Goal: Information Seeking & Learning: Learn about a topic

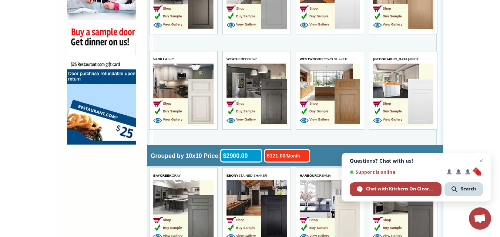
scroll to position [932, 0]
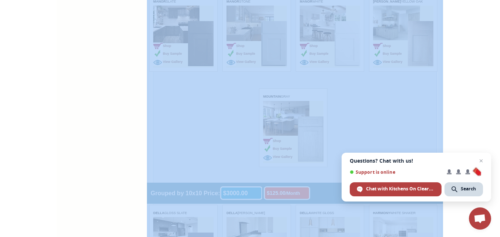
click at [480, 159] on span "Open chat" at bounding box center [481, 161] width 9 height 9
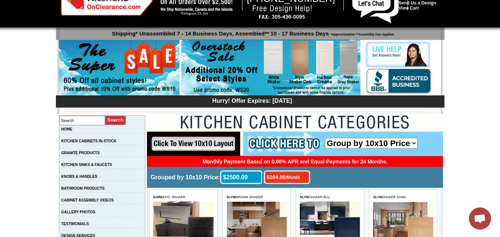
scroll to position [30, 0]
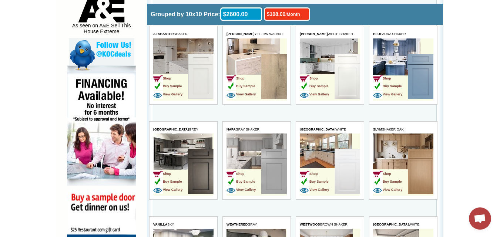
scroll to position [395, 0]
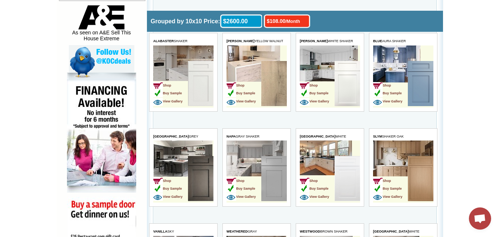
click at [256, 171] on td "Shop Buy Sample View Gallery" at bounding box center [243, 179] width 35 height 47
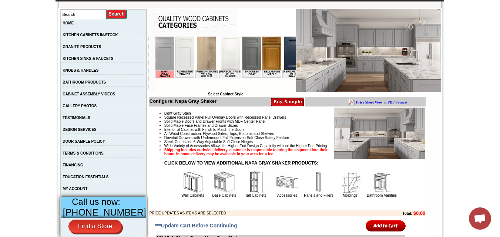
scroll to position [118, 0]
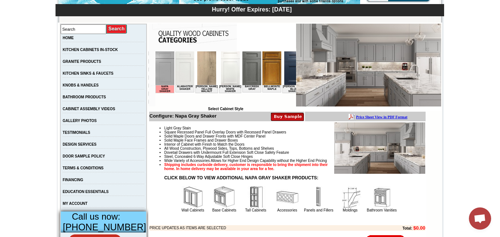
click at [371, 47] on img at bounding box center [368, 65] width 145 height 83
click at [162, 75] on img at bounding box center [164, 68] width 19 height 34
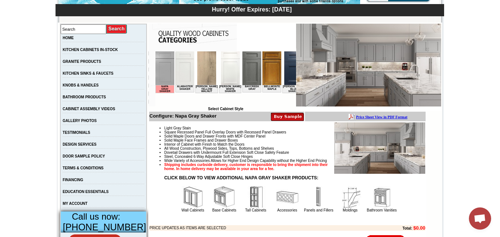
click at [162, 75] on img at bounding box center [164, 68] width 19 height 34
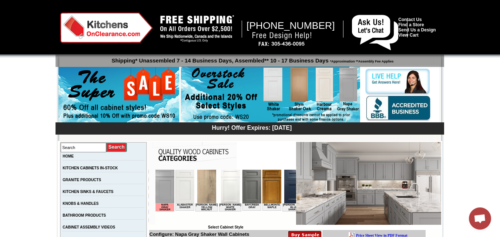
click at [283, 35] on img at bounding box center [281, 39] width 67 height 17
click at [284, 32] on img at bounding box center [281, 39] width 67 height 17
click at [91, 29] on img at bounding box center [106, 28] width 92 height 30
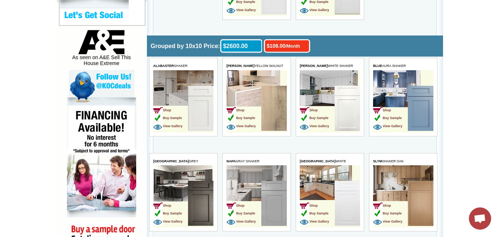
scroll to position [385, 0]
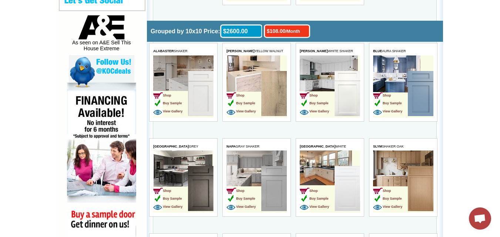
click at [249, 169] on td "Shop Buy Sample View Gallery" at bounding box center [243, 189] width 35 height 47
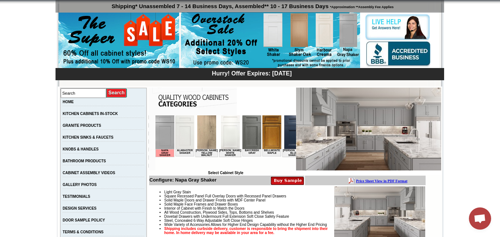
scroll to position [40, 0]
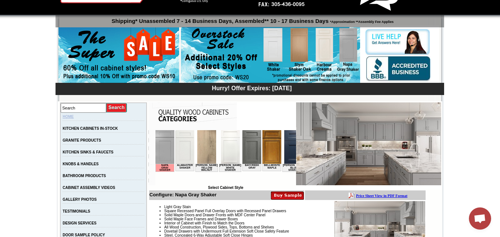
click at [74, 118] on link "HOME" at bounding box center [68, 117] width 11 height 4
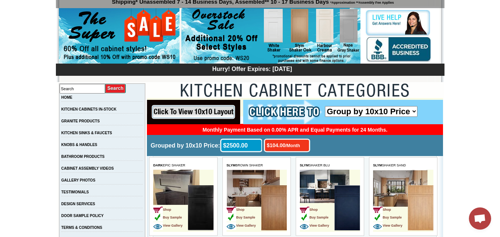
scroll to position [74, 0]
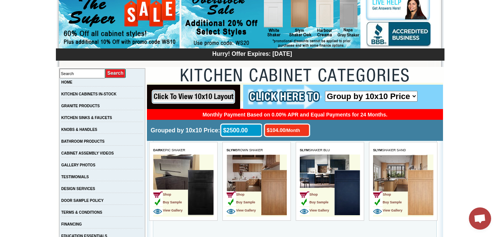
click at [271, 170] on img at bounding box center [274, 192] width 26 height 45
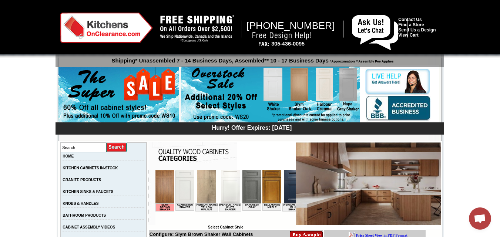
click at [249, 187] on img at bounding box center [251, 187] width 19 height 34
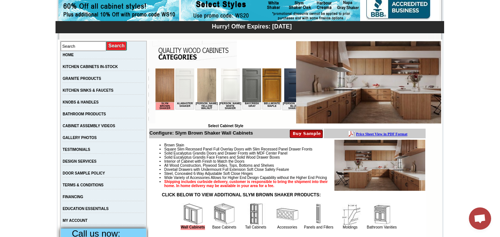
scroll to position [104, 0]
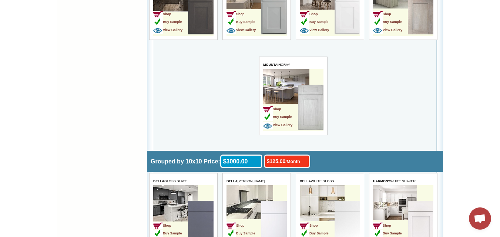
scroll to position [957, 0]
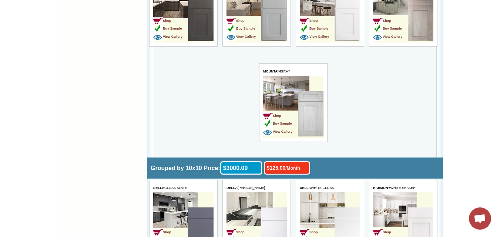
click at [305, 95] on img at bounding box center [311, 113] width 26 height 45
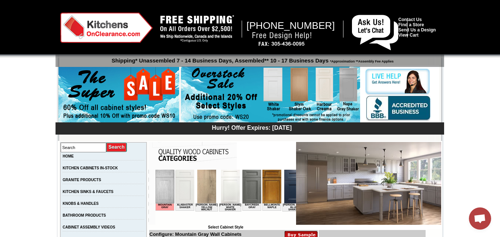
scroll to position [30, 0]
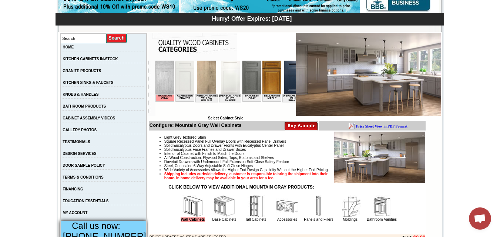
scroll to position [118, 0]
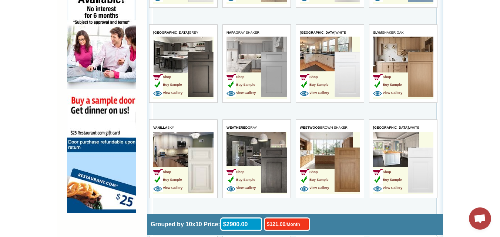
scroll to position [498, 0]
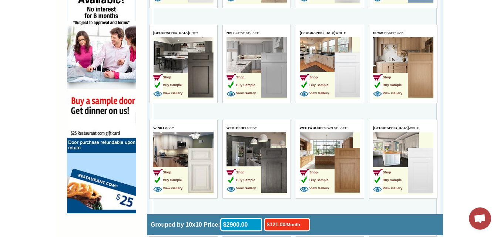
click at [253, 58] on td "Shop Buy Sample View Gallery" at bounding box center [243, 76] width 35 height 47
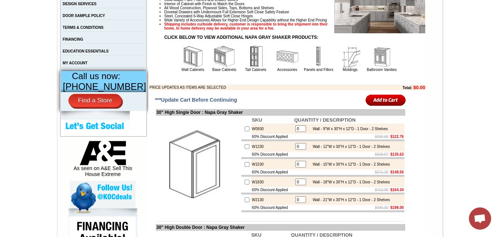
scroll to position [266, 0]
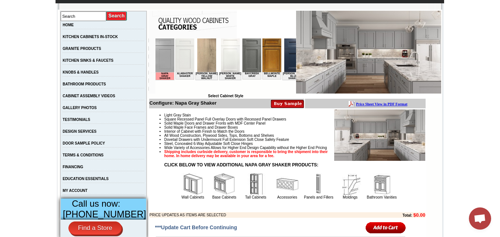
scroll to position [117, 0]
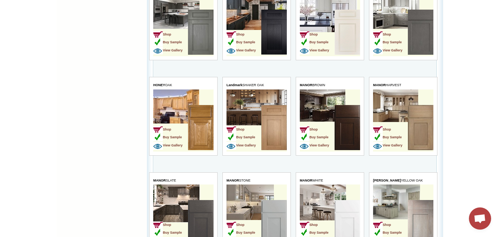
scroll to position [764, 0]
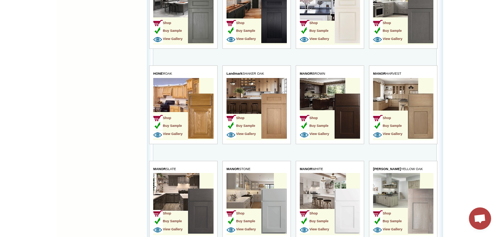
click at [266, 211] on img at bounding box center [274, 211] width 26 height 45
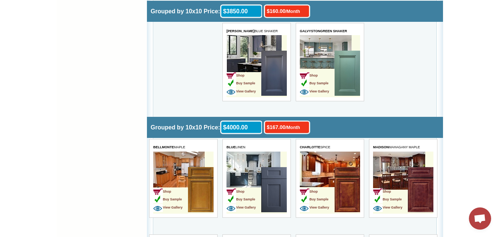
scroll to position [1967, 0]
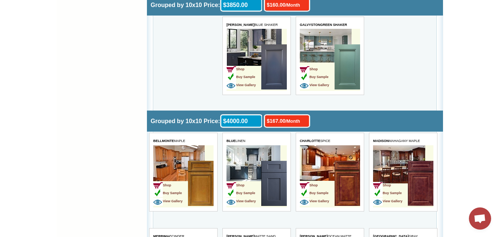
click at [261, 176] on img at bounding box center [274, 183] width 26 height 45
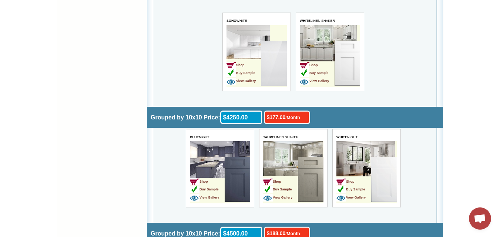
scroll to position [2292, 0]
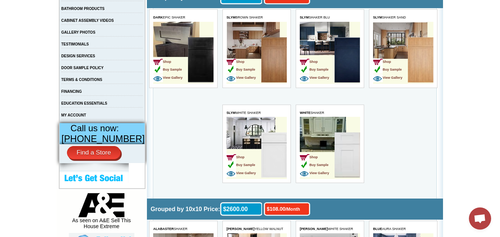
scroll to position [201, 0]
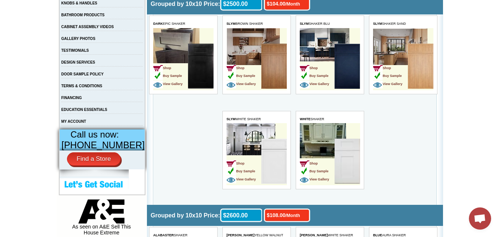
click at [333, 135] on td "Shop Buy Sample View Gallery" at bounding box center [330, 154] width 60 height 62
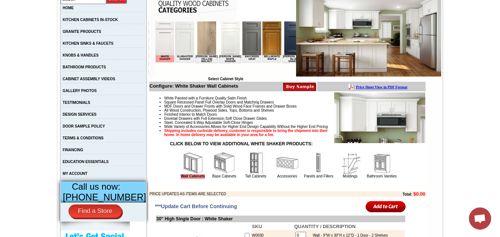
scroll to position [144, 0]
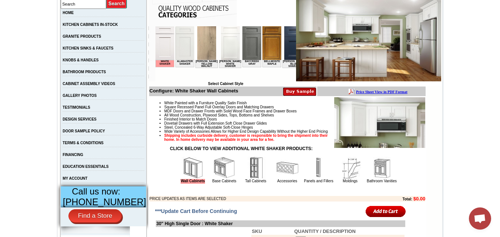
click at [244, 33] on img at bounding box center [251, 43] width 19 height 34
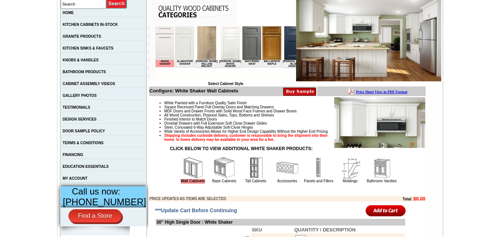
scroll to position [144, 0]
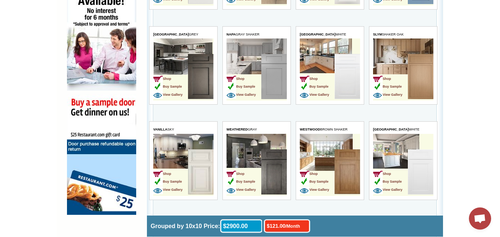
scroll to position [498, 0]
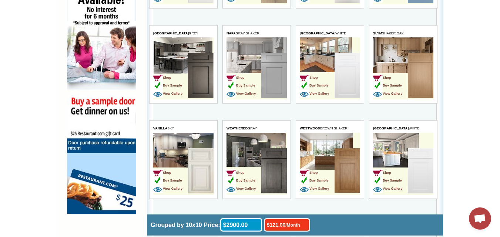
click at [278, 192] on img at bounding box center [274, 170] width 26 height 45
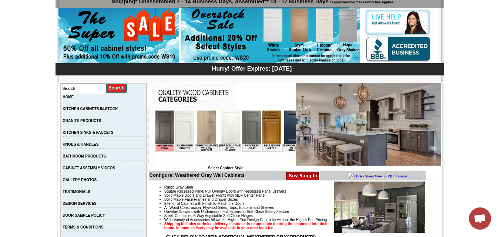
click at [248, 120] on img at bounding box center [251, 128] width 19 height 34
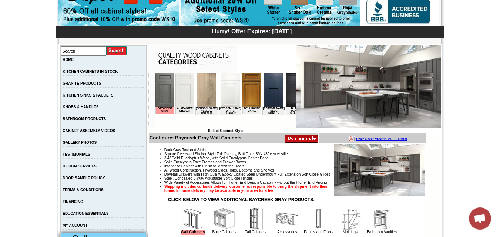
scroll to position [104, 0]
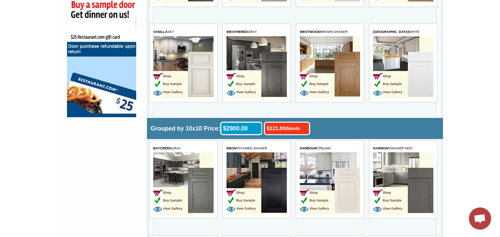
scroll to position [602, 0]
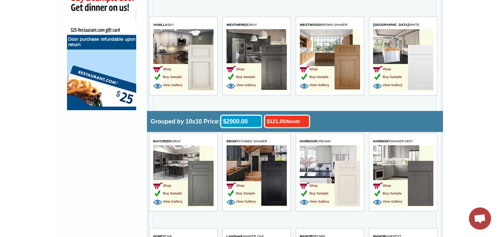
click at [419, 189] on img at bounding box center [421, 183] width 26 height 45
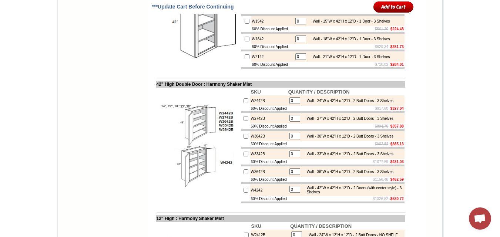
scroll to position [916, 0]
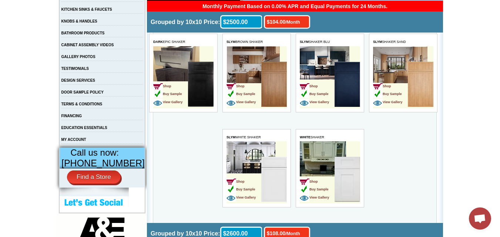
scroll to position [172, 0]
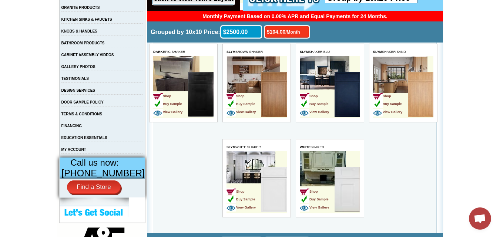
click at [193, 81] on img at bounding box center [201, 94] width 26 height 45
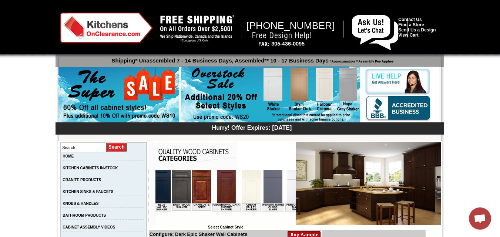
scroll to position [0, 281]
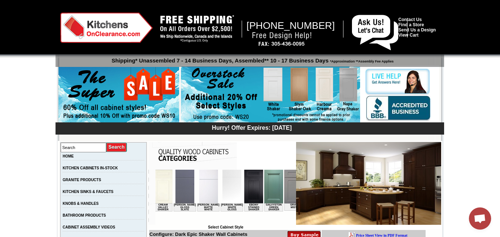
scroll to position [0, 370]
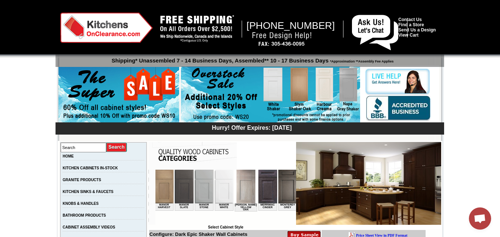
scroll to position [15, 0]
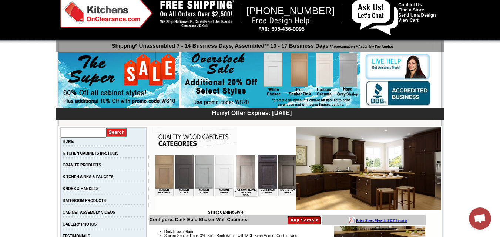
click at [92, 133] on input "text" at bounding box center [84, 133] width 46 height 10
type input "napa gray shaker"
click at [106, 128] on input "image" at bounding box center [116, 133] width 21 height 10
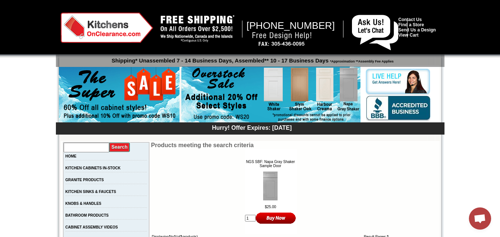
click at [103, 148] on input "text" at bounding box center [87, 148] width 46 height 10
